Goal: Task Accomplishment & Management: Use online tool/utility

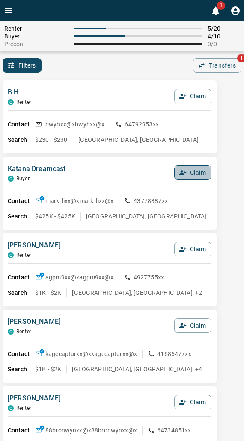
click at [195, 170] on button "Claim" at bounding box center [192, 172] width 37 height 15
click at [194, 170] on button "Confirm Claim" at bounding box center [180, 172] width 61 height 15
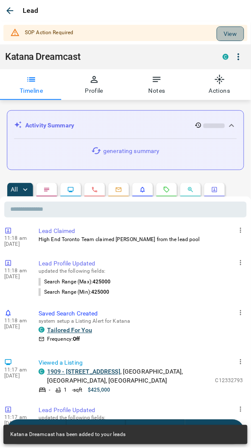
click at [219, 37] on button "View" at bounding box center [229, 34] width 27 height 15
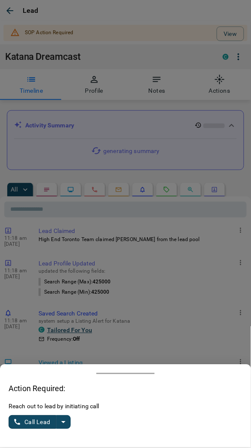
click at [67, 421] on button "split button" at bounding box center [63, 423] width 15 height 14
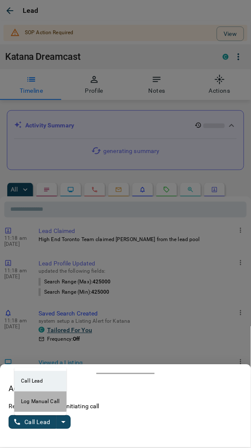
click at [37, 394] on li "Log Manual Call" at bounding box center [40, 402] width 52 height 21
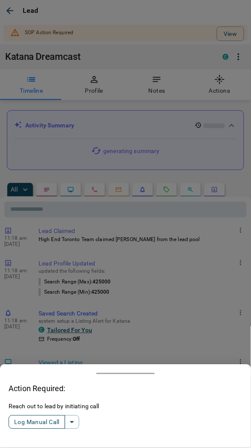
click at [30, 424] on button "Log Manual Call" at bounding box center [37, 423] width 56 height 14
click at [15, 419] on button "Yes" at bounding box center [17, 422] width 17 height 13
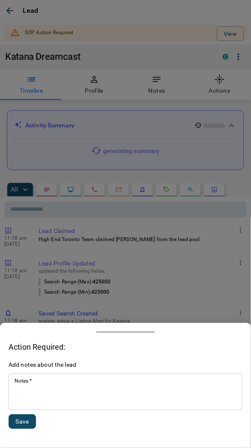
click at [37, 401] on textarea "Notes   *" at bounding box center [125, 392] width 221 height 29
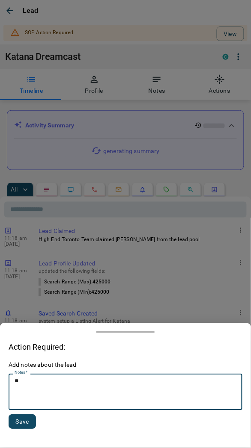
type textarea "*"
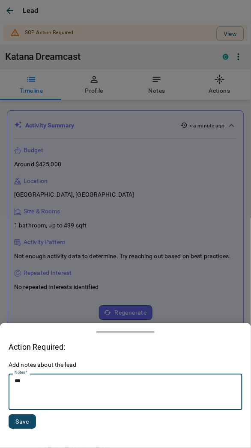
click at [36, 386] on textarea "**" at bounding box center [126, 392] width 222 height 29
type textarea "*********"
click at [19, 423] on button "Save" at bounding box center [22, 422] width 27 height 15
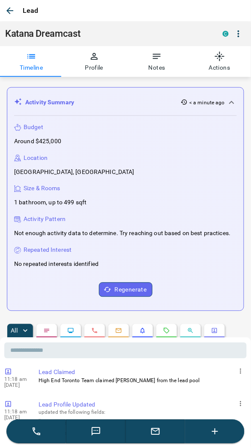
click at [15, 13] on icon "button" at bounding box center [10, 11] width 10 height 10
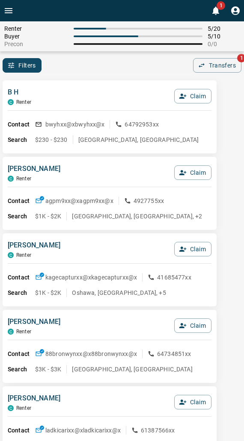
click at [135, 92] on div "B H C Renter Claim" at bounding box center [110, 98] width 204 height 23
click at [124, 80] on div "B H C Renter Claim Contact bwyhxx@x bwyhxx@x 64792953xx Search $230 - $230 [GEO…" at bounding box center [110, 116] width 214 height 73
click at [101, 82] on div "B H C Renter Claim Contact bwyhxx@x bwyhxx@x 64792953xx Search $230 - $3[GEOGRA…" at bounding box center [110, 116] width 214 height 73
